Goal: Task Accomplishment & Management: Use online tool/utility

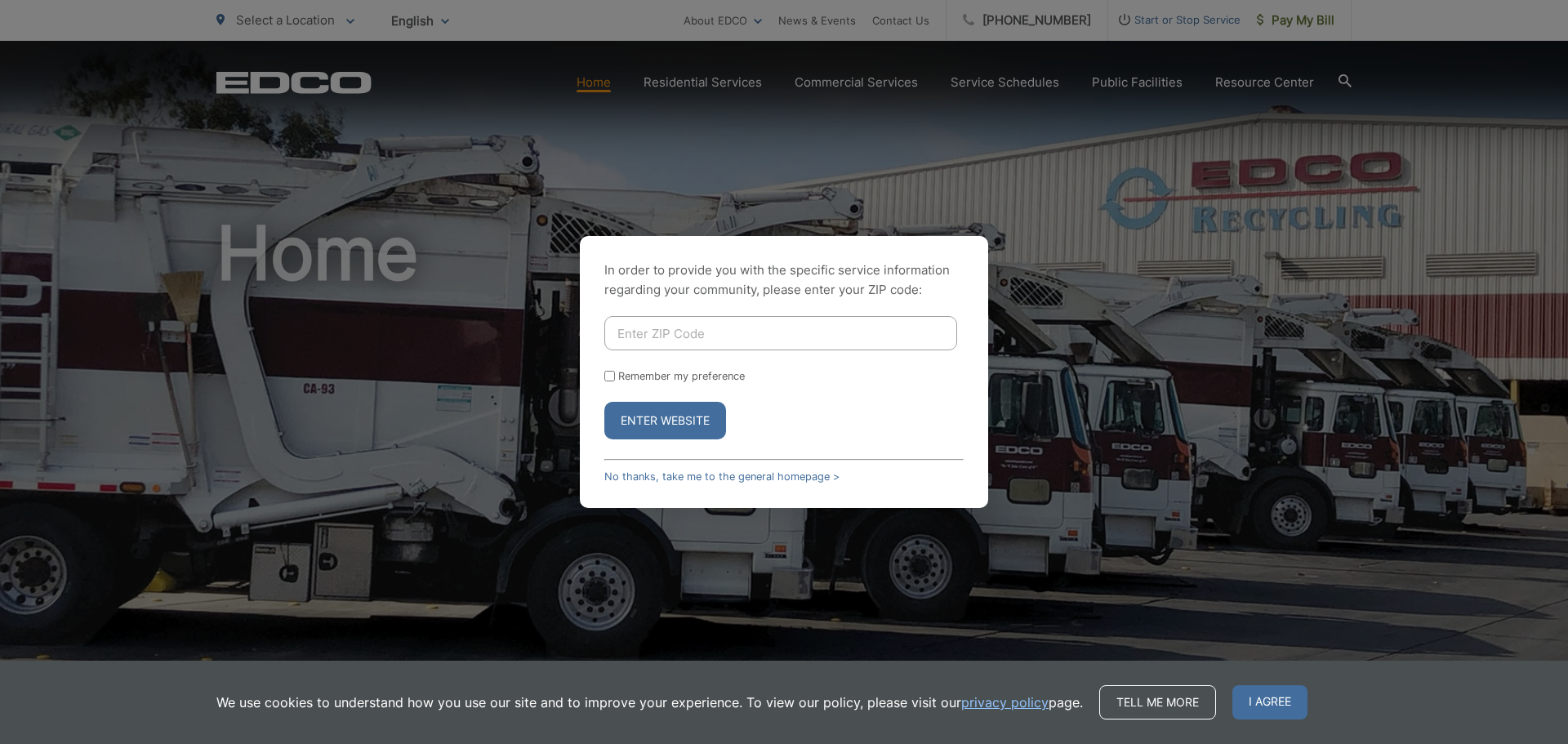
click at [1310, 18] on div "In order to provide you with the specific service information regarding your co…" at bounding box center [784, 372] width 1568 height 744
click at [674, 477] on link "No thanks, take me to the general homepage >" at bounding box center [722, 477] width 235 height 12
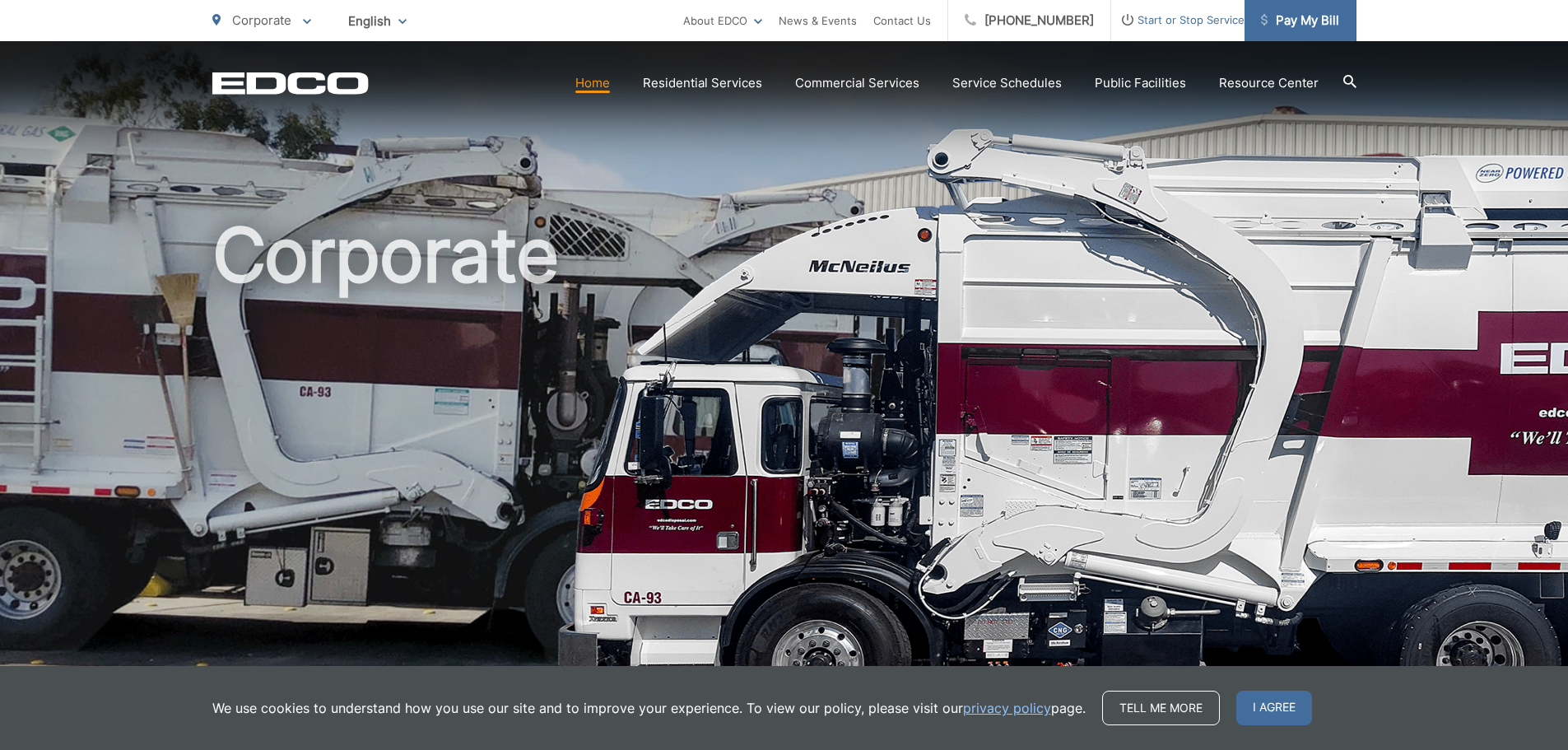
click at [1300, 15] on span "Pay My Bill" at bounding box center [1300, 21] width 79 height 20
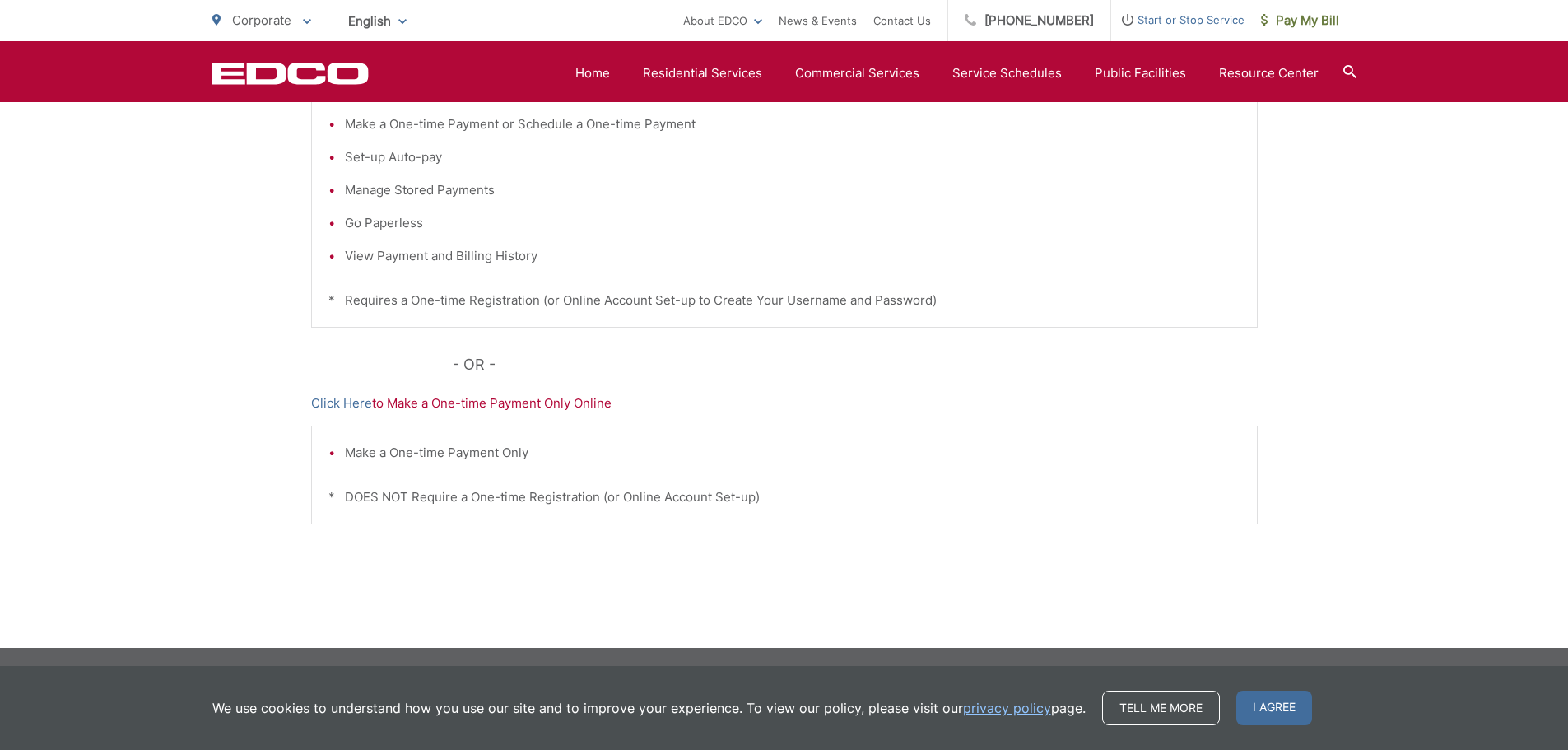
scroll to position [338, 0]
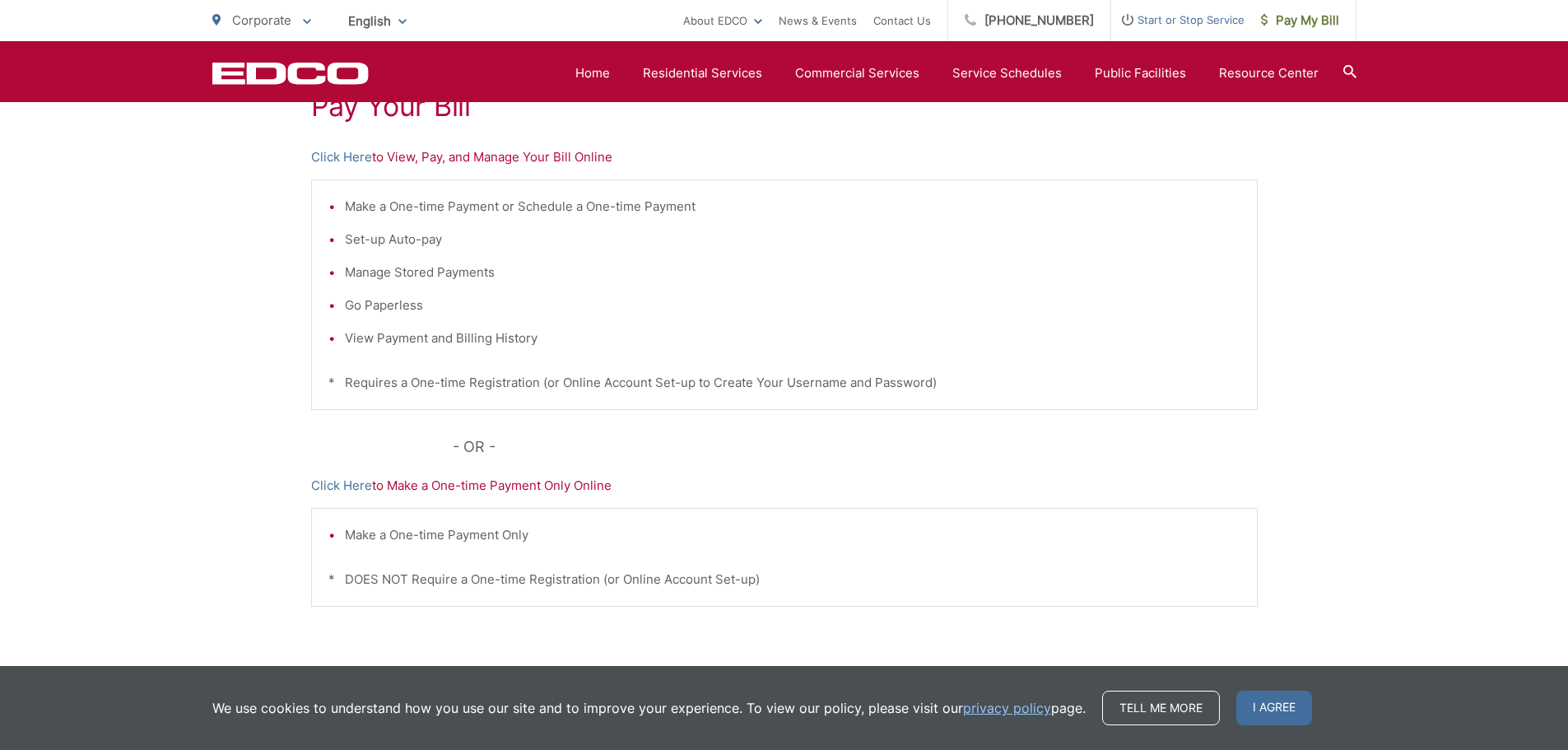
click at [533, 154] on p "Click Here to View, Pay, and Manage Your Bill Online" at bounding box center [784, 157] width 947 height 20
click at [350, 160] on link "Click Here" at bounding box center [341, 157] width 61 height 20
